Goal: Use online tool/utility

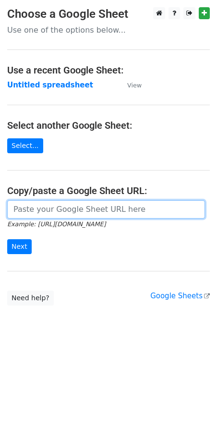
click at [62, 209] on input "url" at bounding box center [106, 209] width 198 height 18
paste input "https://docs.google.com/spreadsheets/d/1HHTosMQj-E1AVfIGsclWZVRF8Daisv1glGlT-9V…"
type input "https://docs.google.com/spreadsheets/d/1HHTosMQj-E1AVfIGsclWZVRF8Daisv1glGlT-9V…"
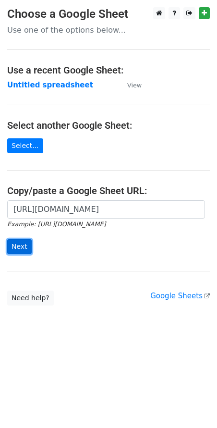
scroll to position [0, 0]
click at [15, 252] on input "Next" at bounding box center [19, 246] width 25 height 15
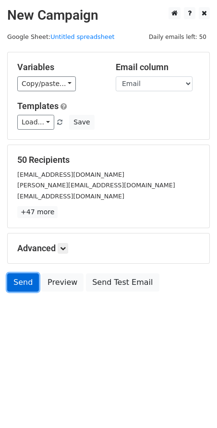
click at [20, 286] on link "Send" at bounding box center [23, 282] width 32 height 18
